Goal: Transaction & Acquisition: Purchase product/service

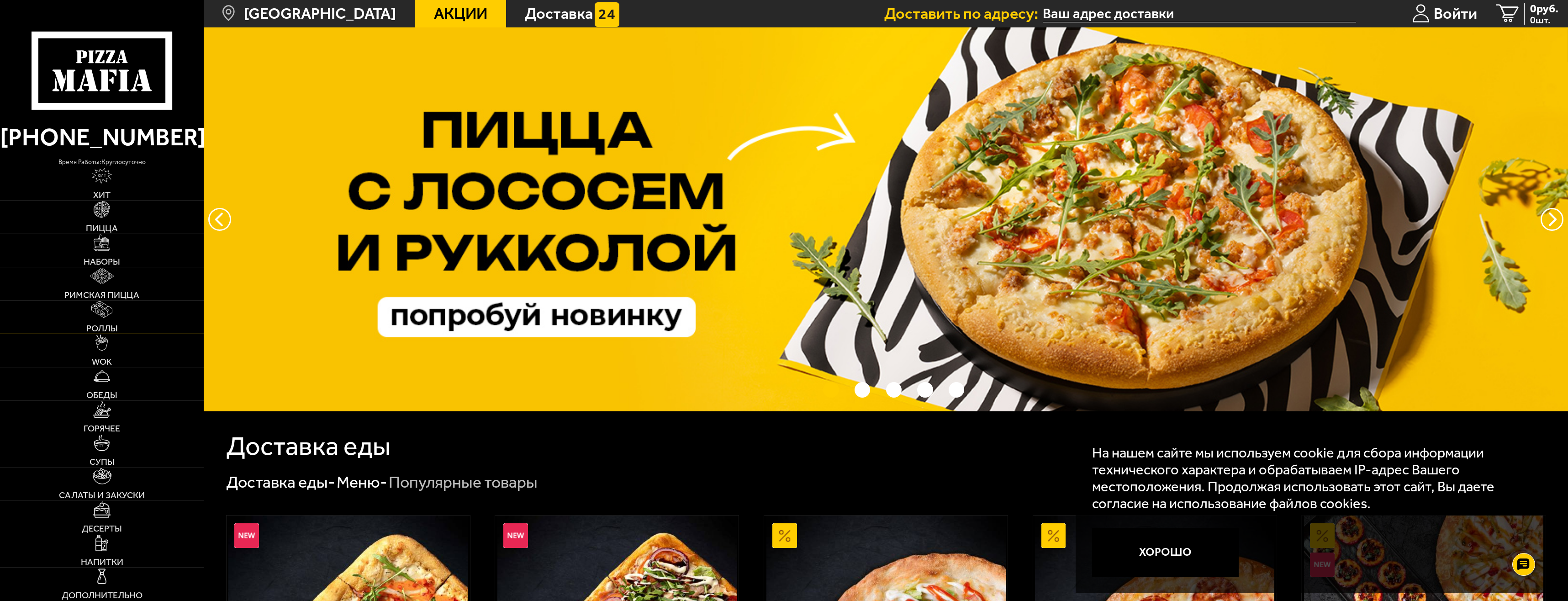
click at [107, 316] on img at bounding box center [102, 309] width 21 height 16
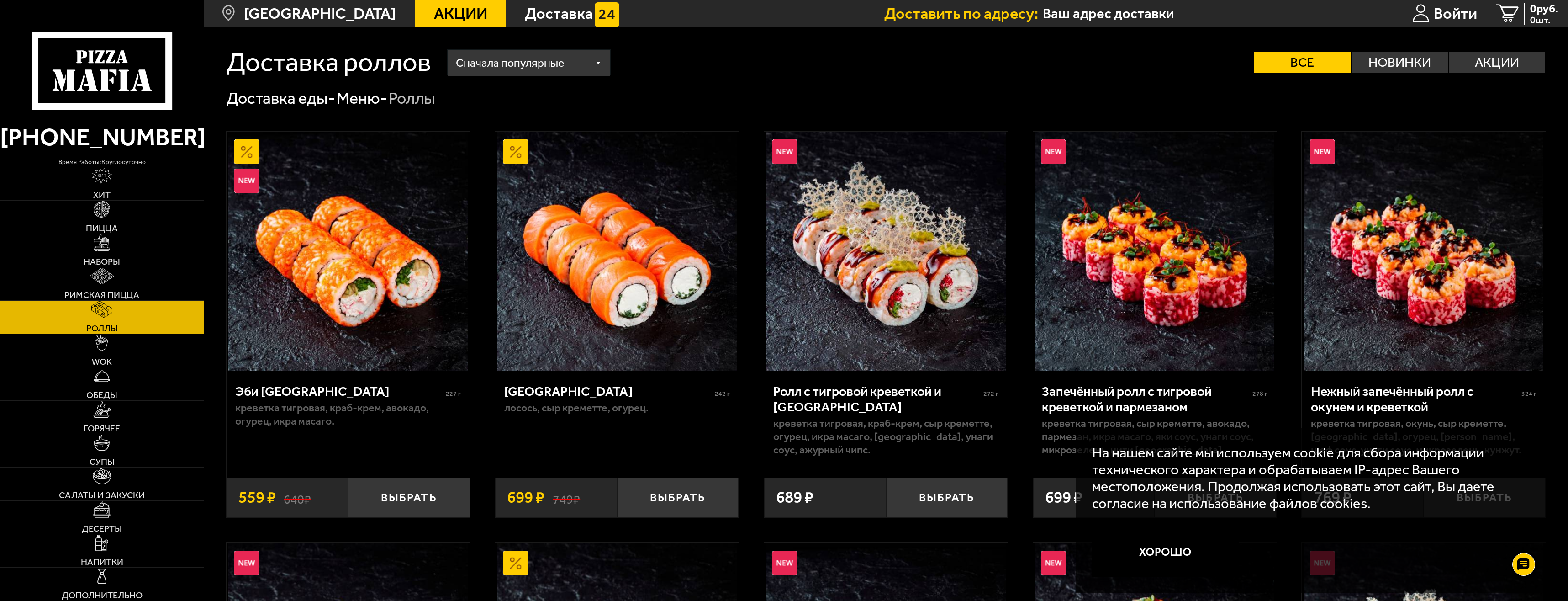
click at [111, 245] on link "Наборы" at bounding box center [102, 250] width 204 height 33
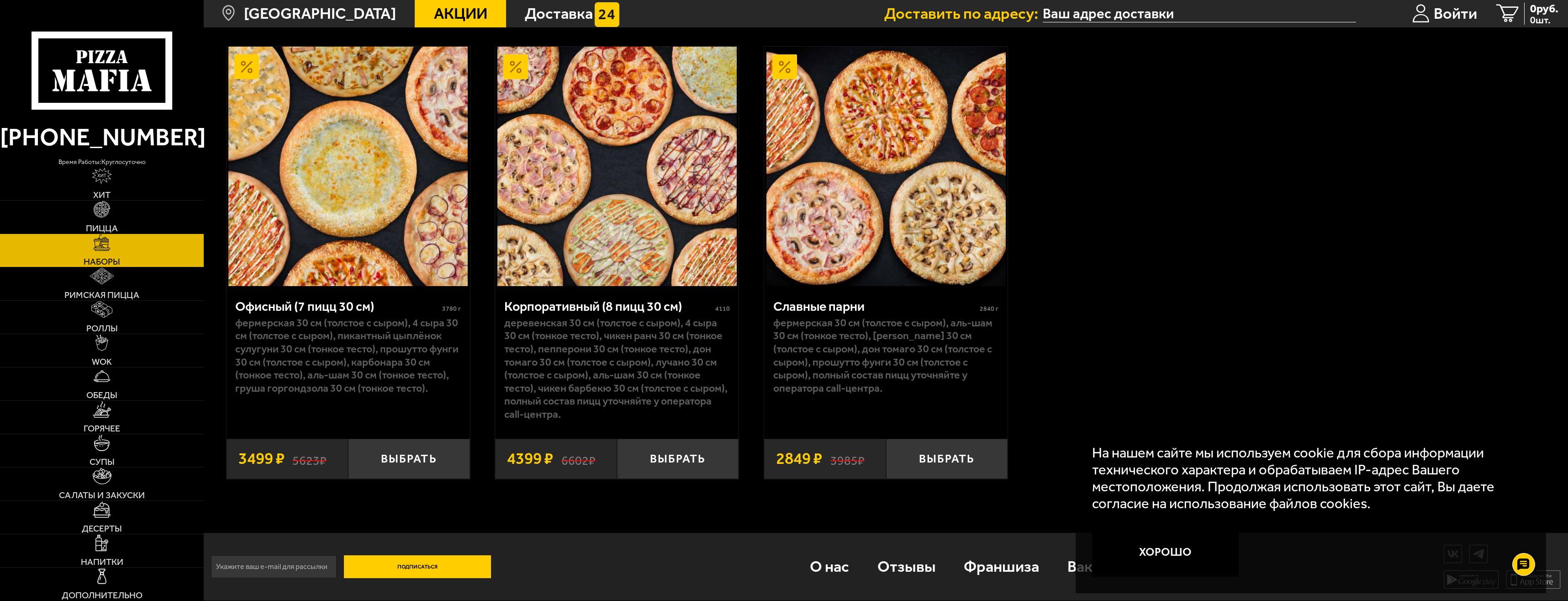
scroll to position [2604, 0]
click at [123, 320] on link "Роллы" at bounding box center [102, 317] width 204 height 33
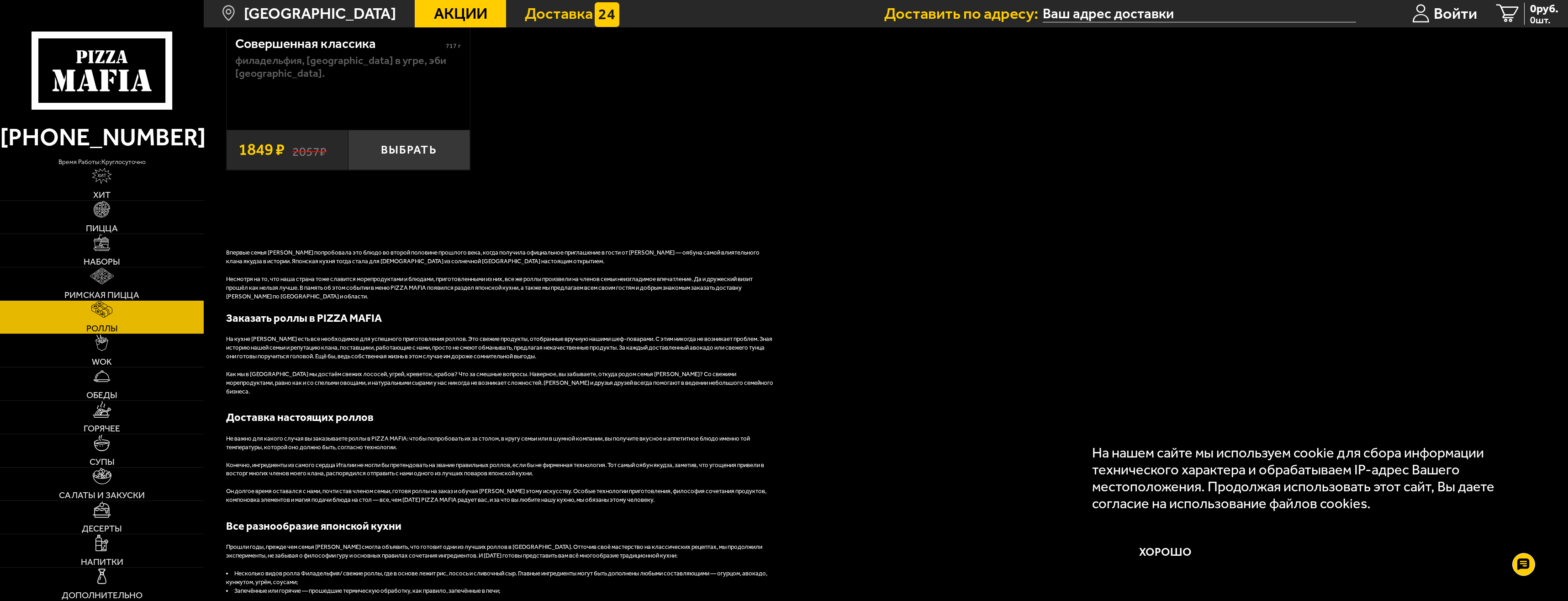
scroll to position [1599, 0]
